Goal: Find specific page/section: Find specific page/section

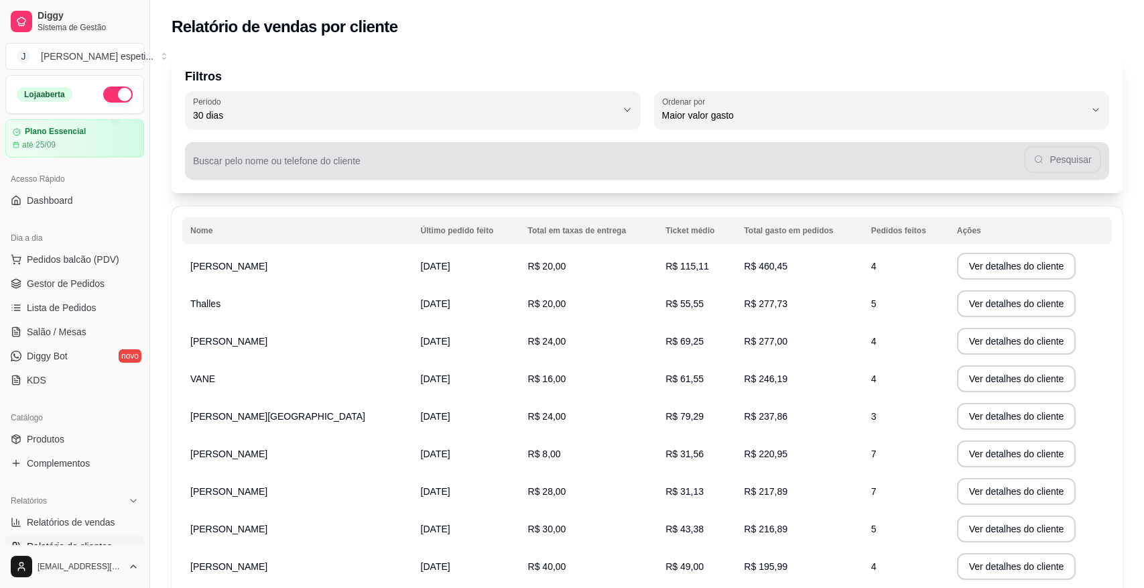
select select "30"
select select "HIGHEST_TOTAL_SPENT_WITH_ORDERS"
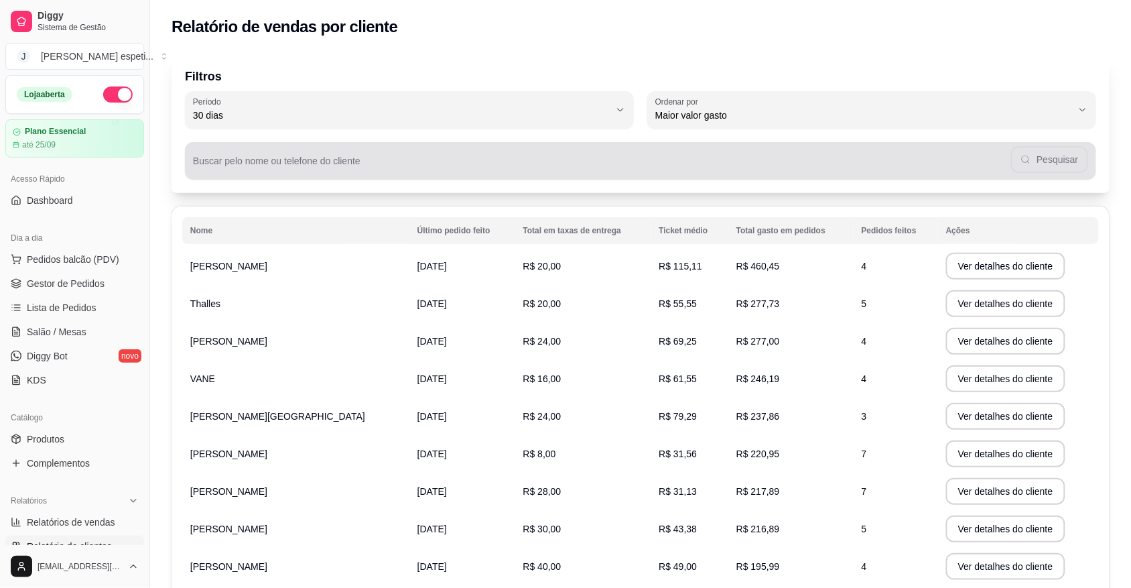
scroll to position [84, 0]
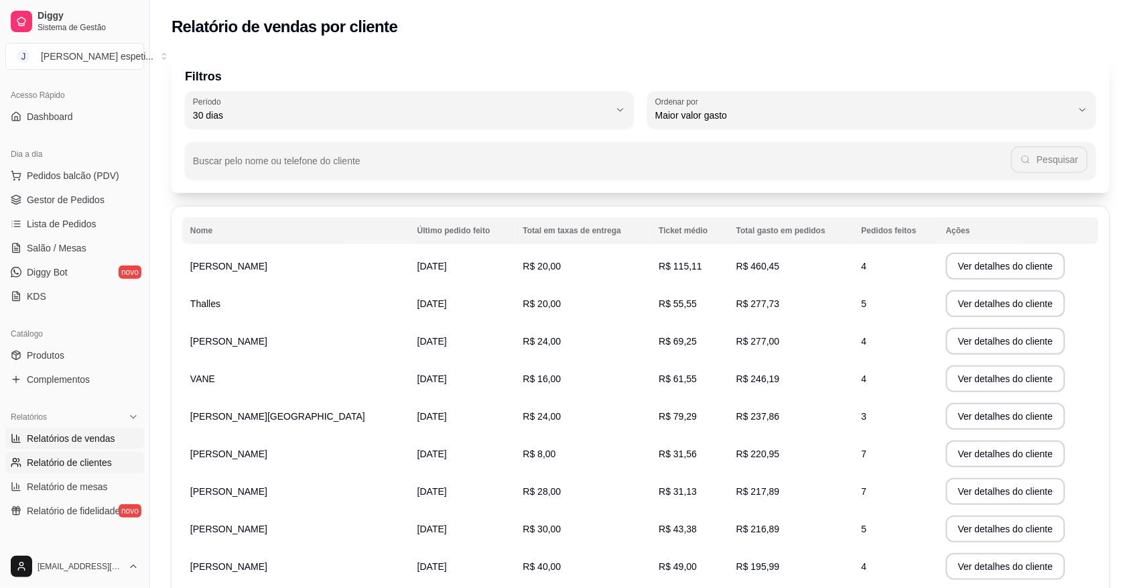
click at [91, 439] on span "Relatórios de vendas" at bounding box center [71, 438] width 88 height 13
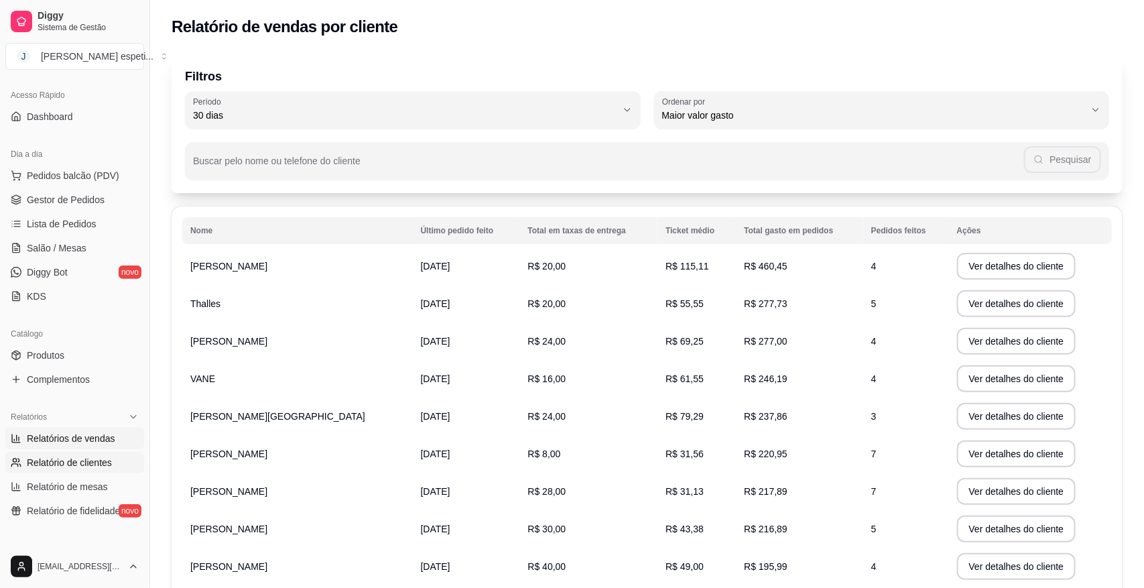
select select "ALL"
select select "0"
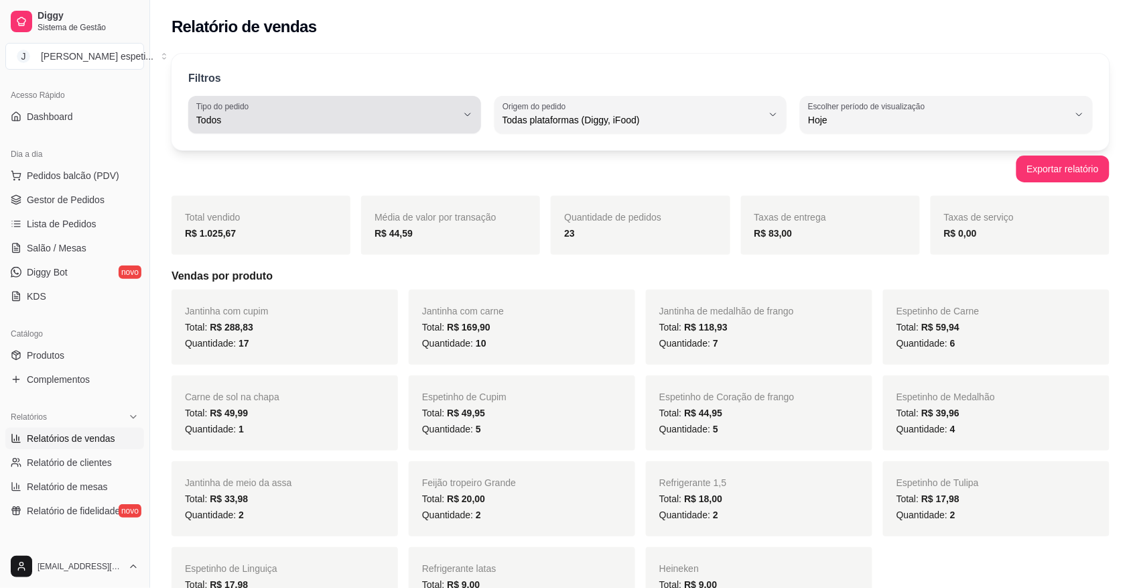
click at [463, 118] on icon "button" at bounding box center [467, 114] width 11 height 11
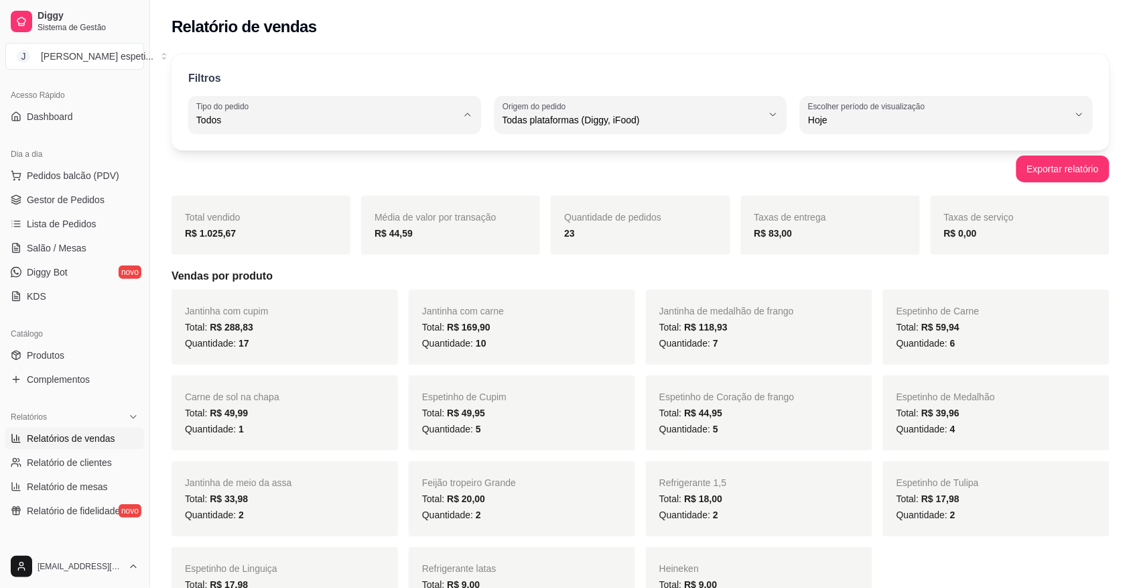
click at [380, 178] on span "Entrega" at bounding box center [327, 174] width 247 height 13
type input "DELIVERY"
select select "DELIVERY"
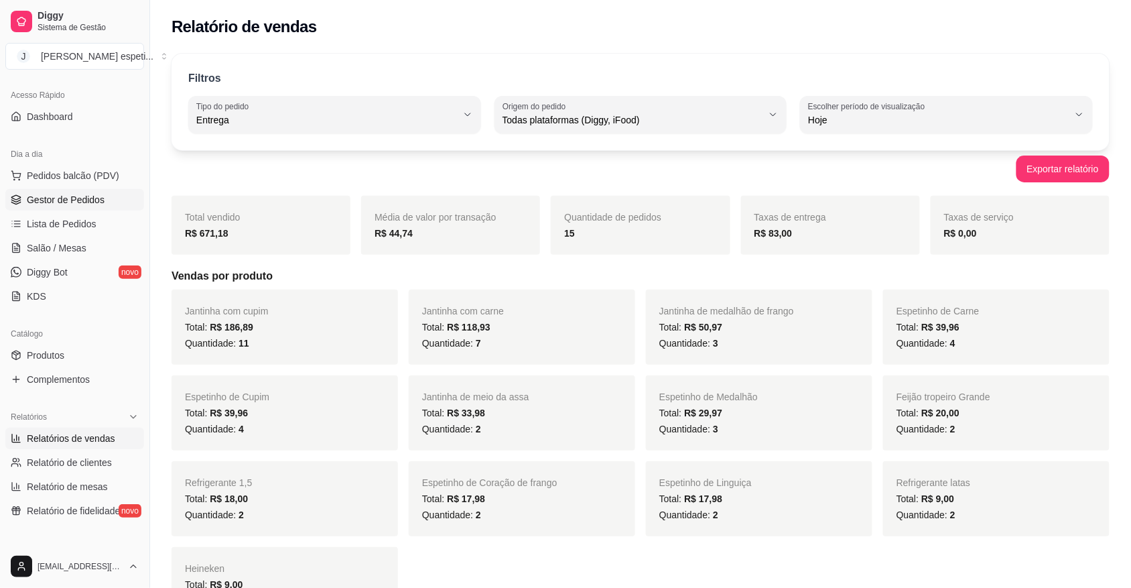
click at [90, 198] on span "Gestor de Pedidos" at bounding box center [66, 199] width 78 height 13
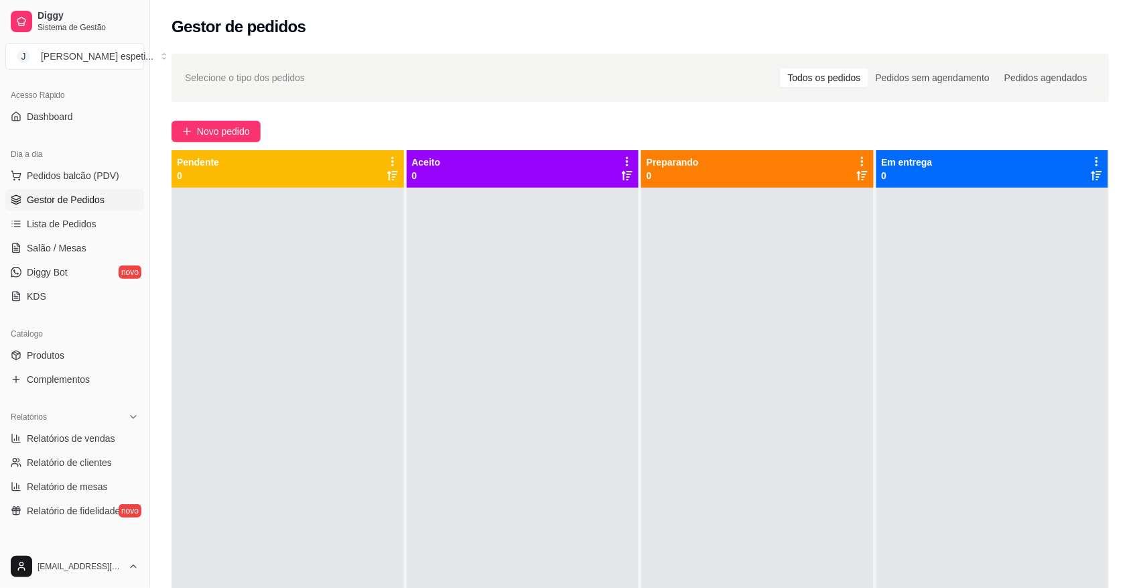
click at [481, 96] on div "Selecione o tipo dos pedidos Todos os pedidos Pedidos sem agendamento Pedidos a…" at bounding box center [641, 78] width 938 height 48
